Goal: Complete application form

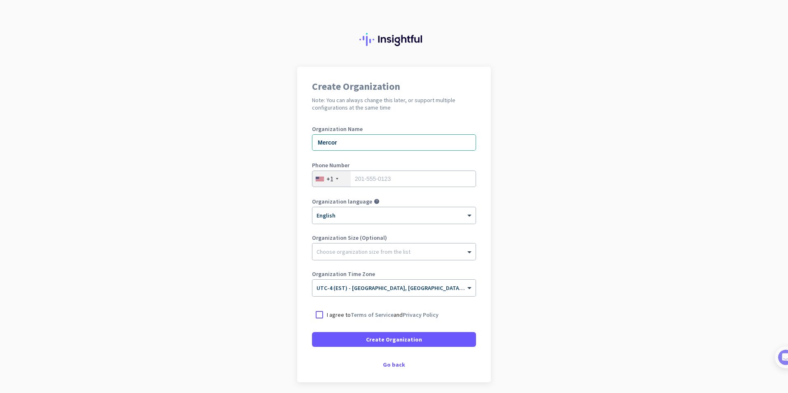
type input "Mercor"
click at [352, 176] on input "tel" at bounding box center [394, 179] width 164 height 16
click at [336, 179] on div at bounding box center [337, 179] width 2 height 2
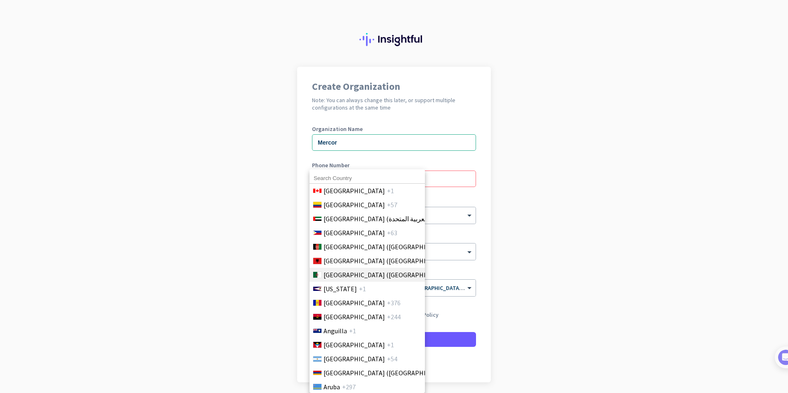
scroll to position [41, 0]
click at [324, 193] on span "[GEOGRAPHIC_DATA]" at bounding box center [354, 192] width 61 height 10
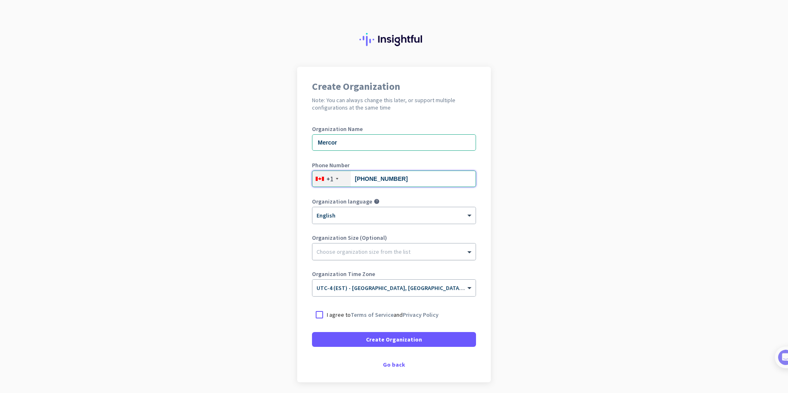
type input "613-226-9623"
click at [340, 249] on div at bounding box center [393, 250] width 163 height 8
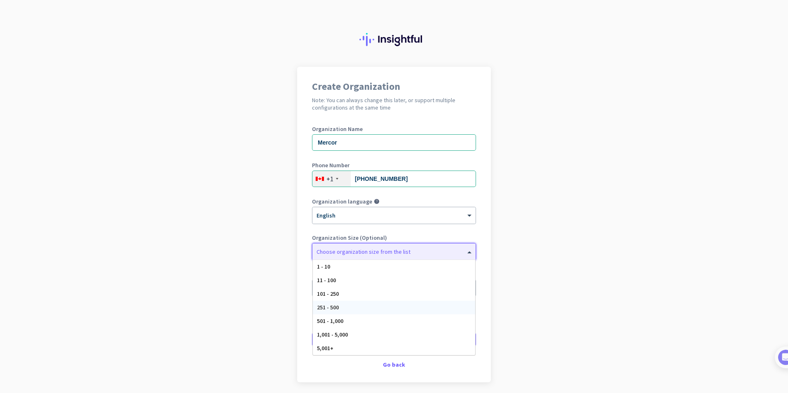
click at [331, 306] on span "251 - 500" at bounding box center [328, 307] width 22 height 7
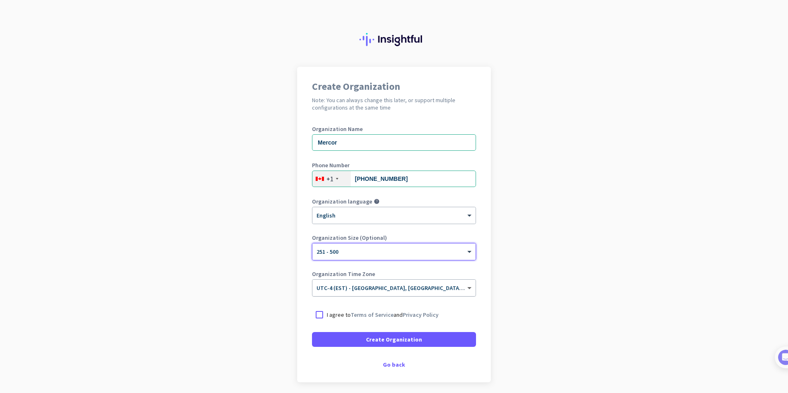
click at [468, 286] on span at bounding box center [470, 288] width 10 height 7
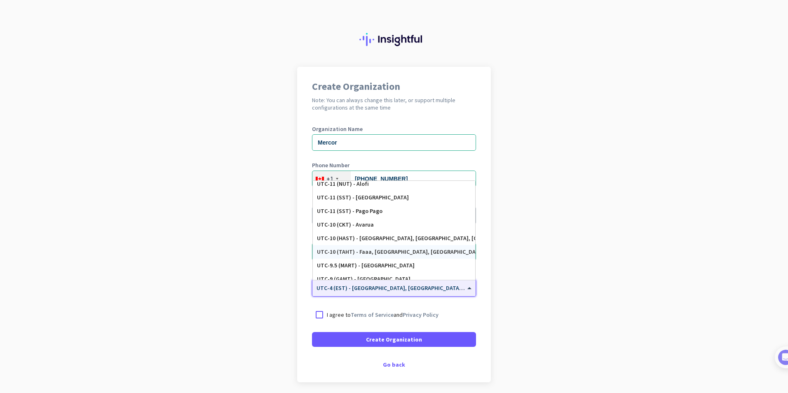
scroll to position [0, 0]
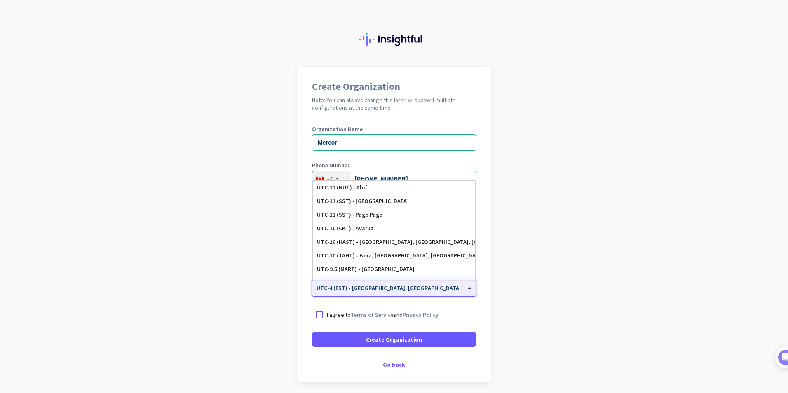
click at [391, 365] on div "Go back" at bounding box center [394, 365] width 164 height 6
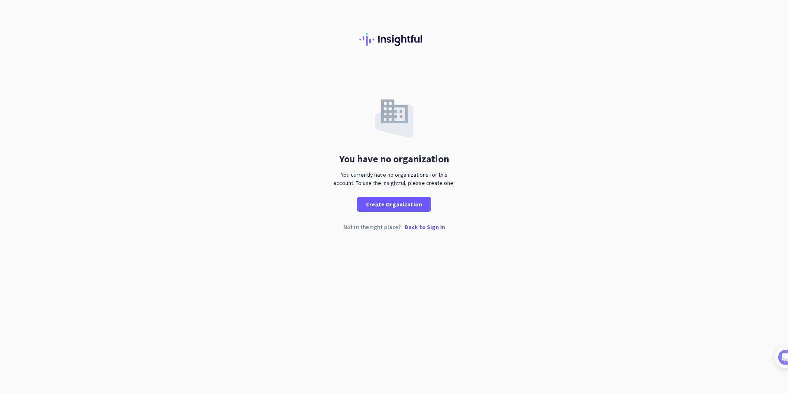
click at [411, 228] on p "Back to Sign In" at bounding box center [425, 227] width 40 height 6
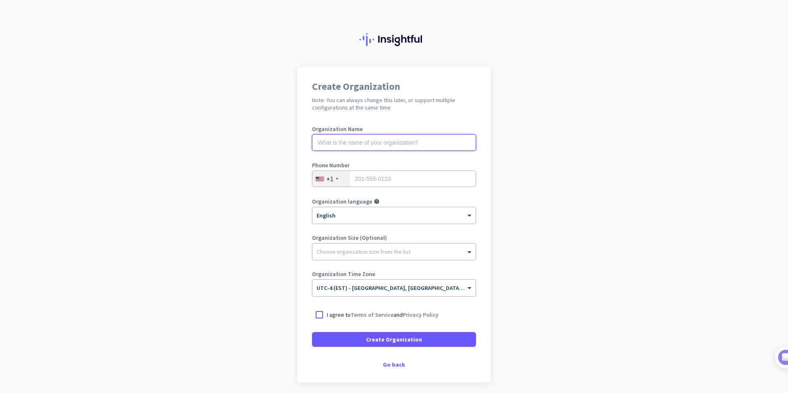
click at [371, 143] on input "text" at bounding box center [394, 142] width 164 height 16
type input "Mercor"
click at [336, 179] on div at bounding box center [337, 179] width 2 height 2
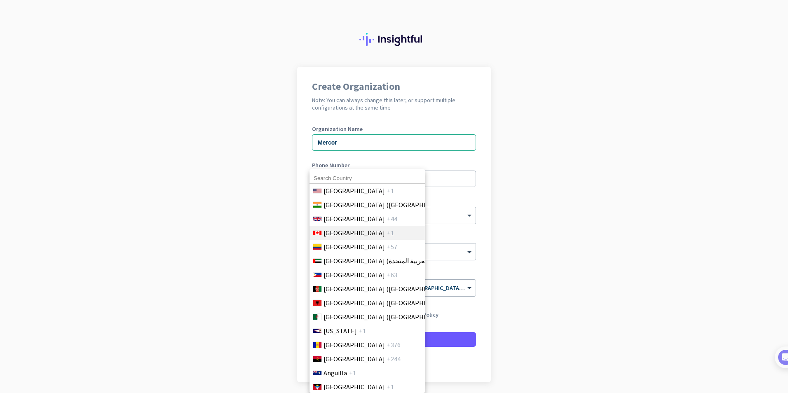
click at [331, 236] on span "[GEOGRAPHIC_DATA]" at bounding box center [354, 233] width 61 height 10
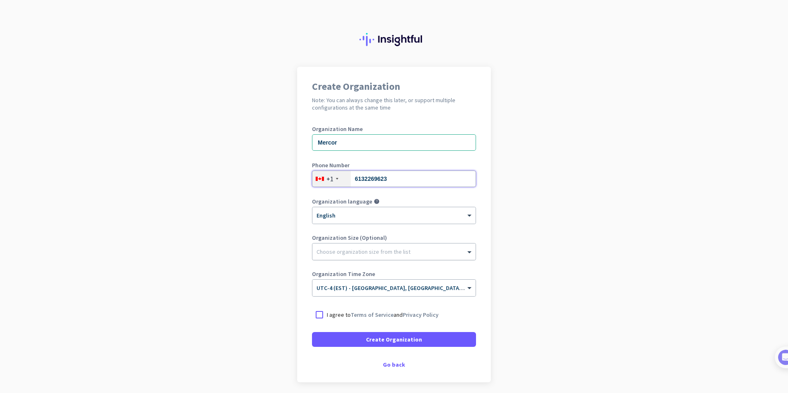
type input "6132269623"
click at [341, 253] on div at bounding box center [393, 250] width 163 height 8
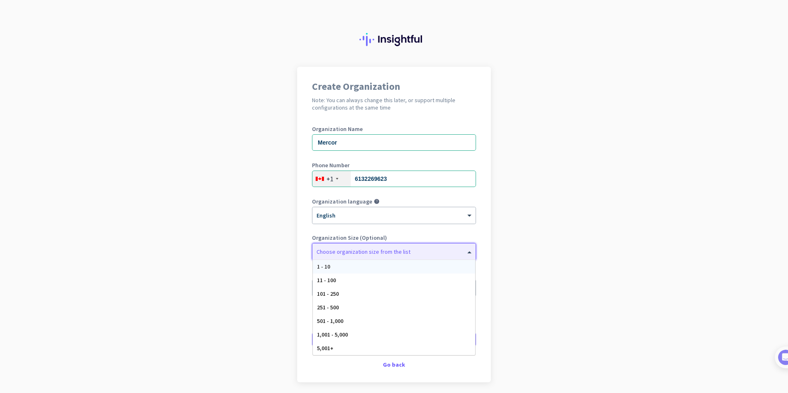
click at [333, 268] on div "1 - 10" at bounding box center [394, 267] width 162 height 14
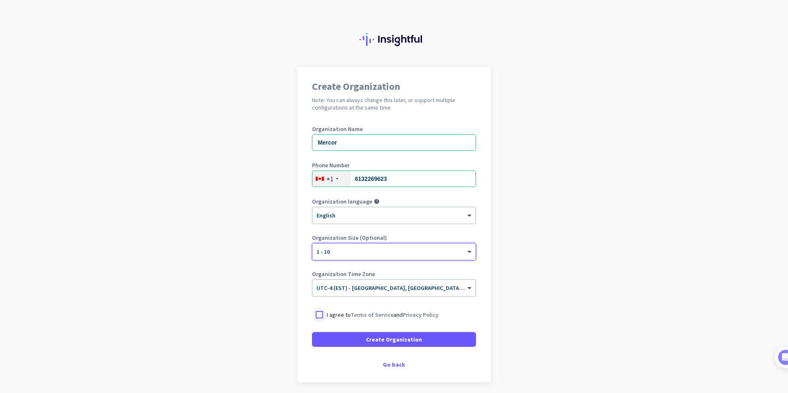
click at [317, 315] on div at bounding box center [319, 315] width 15 height 15
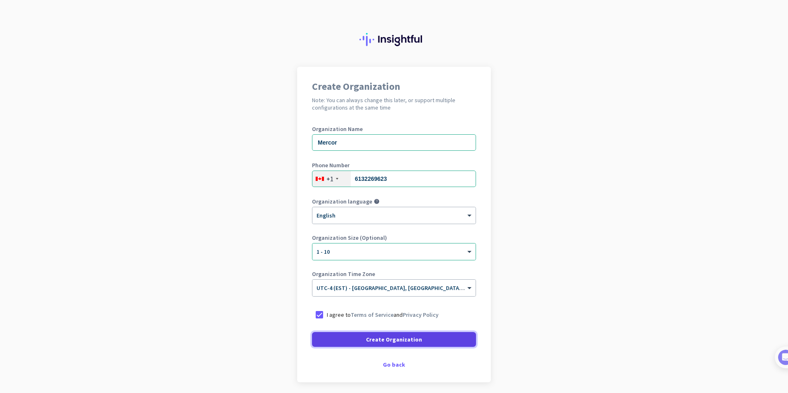
click at [350, 338] on span at bounding box center [394, 340] width 164 height 20
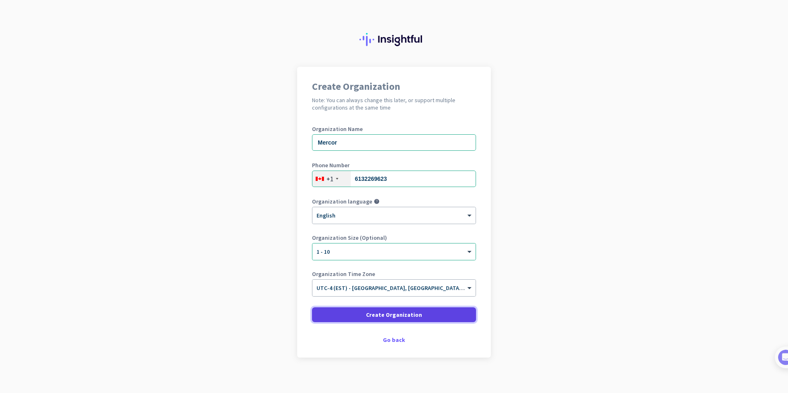
click at [369, 312] on span "Create Organization" at bounding box center [394, 315] width 56 height 8
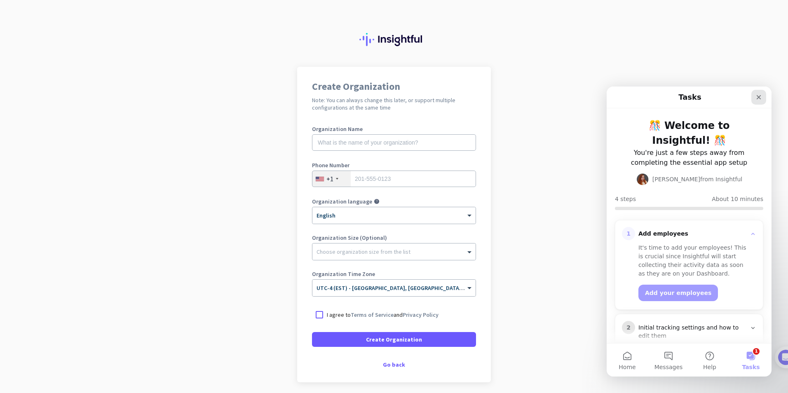
click at [756, 96] on icon "Close" at bounding box center [759, 97] width 7 height 7
